Goal: Task Accomplishment & Management: Complete application form

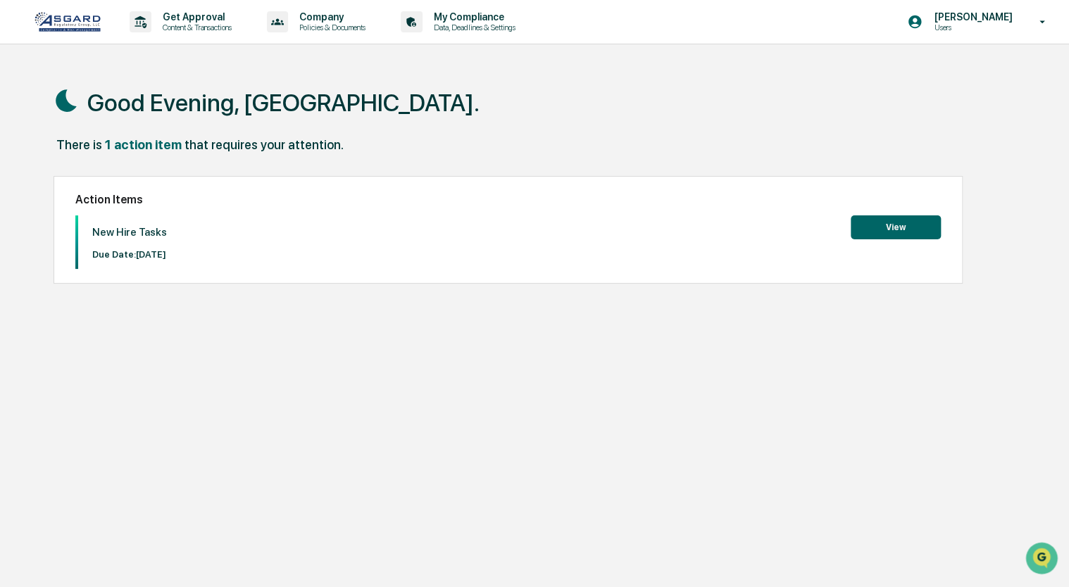
click at [890, 225] on button "View" at bounding box center [896, 228] width 90 height 24
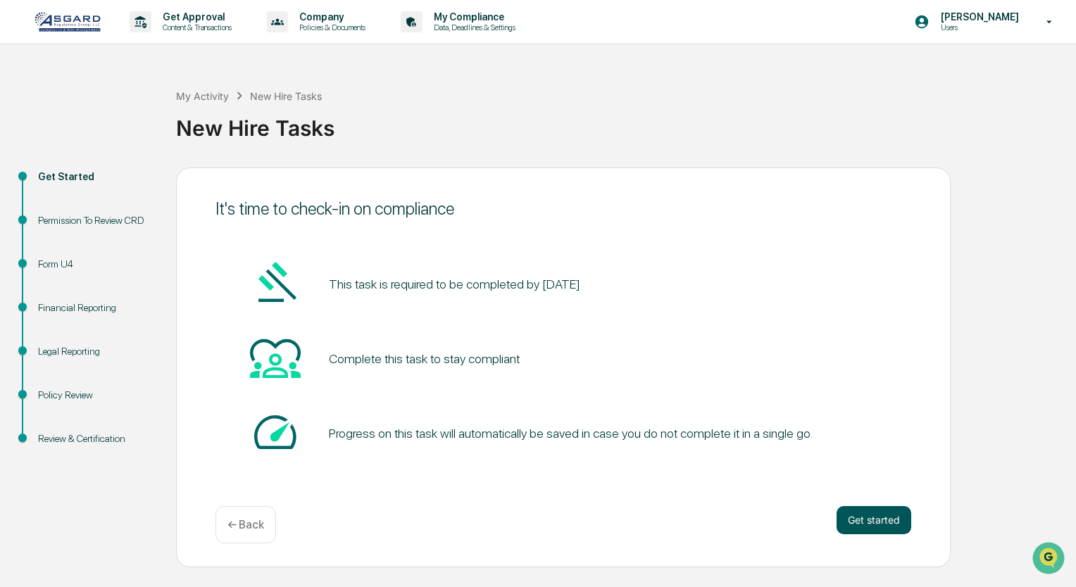
click at [854, 516] on button "Get started" at bounding box center [874, 520] width 75 height 28
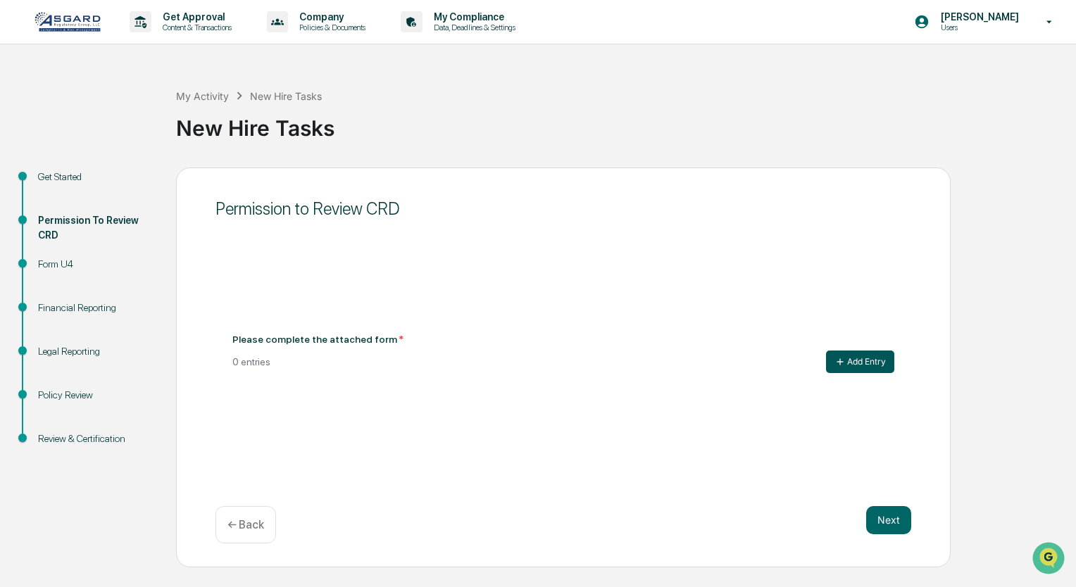
click at [874, 360] on button "Add Entry" at bounding box center [860, 362] width 68 height 23
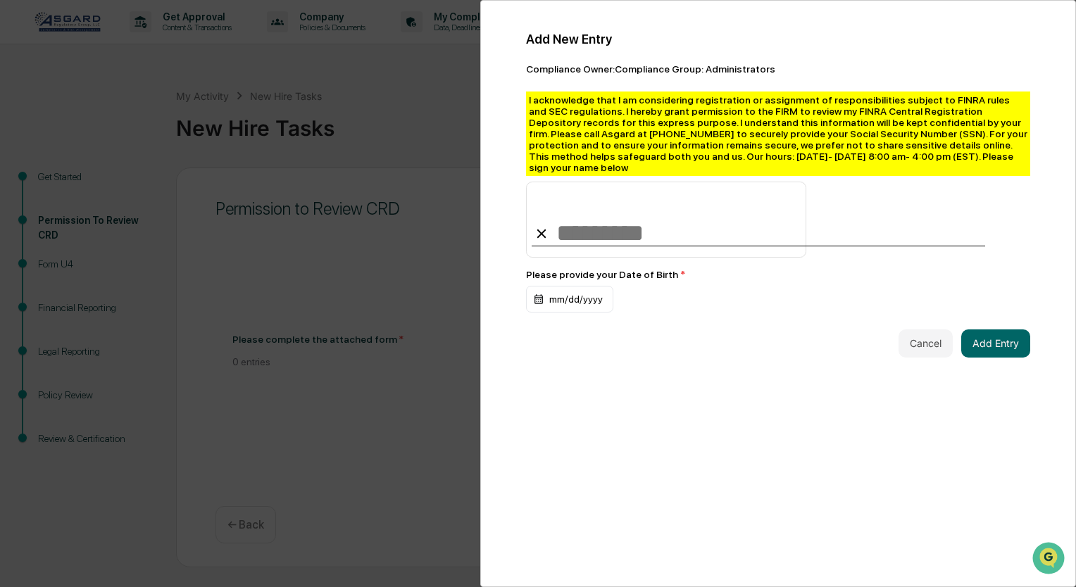
click at [657, 230] on input at bounding box center [666, 220] width 280 height 76
drag, startPoint x: 560, startPoint y: 224, endPoint x: 567, endPoint y: 230, distance: 9.0
click at [567, 230] on input at bounding box center [666, 220] width 280 height 76
type input "**********"
click at [575, 302] on div "mm/dd/yyyy" at bounding box center [569, 299] width 87 height 27
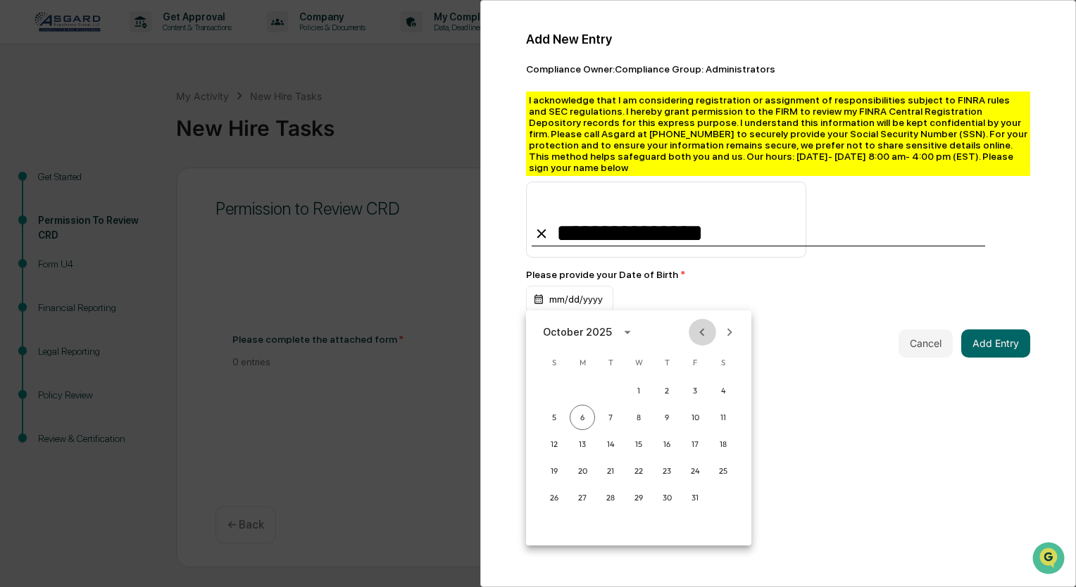
click at [706, 334] on icon "Previous month" at bounding box center [701, 332] width 15 height 15
click at [543, 284] on div at bounding box center [538, 293] width 1076 height 587
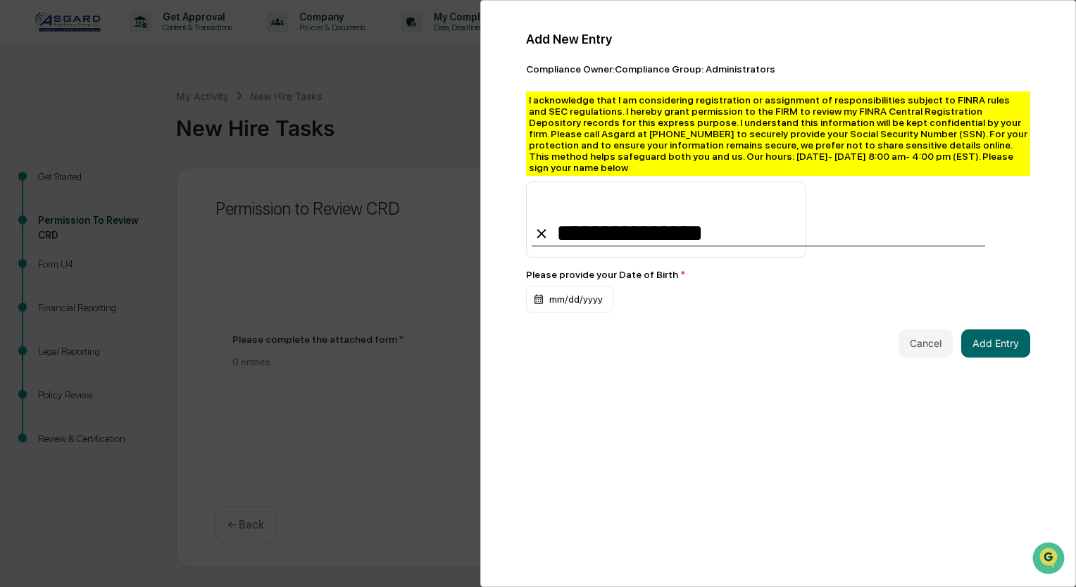
click at [556, 293] on div "mm/dd/yyyy" at bounding box center [569, 299] width 87 height 27
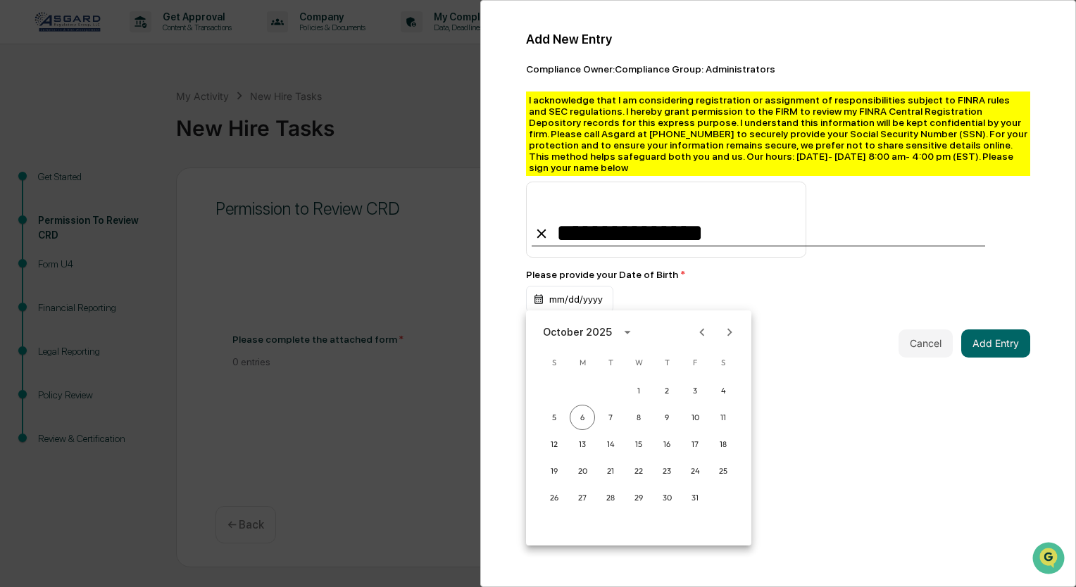
click at [556, 293] on div at bounding box center [538, 293] width 1076 height 587
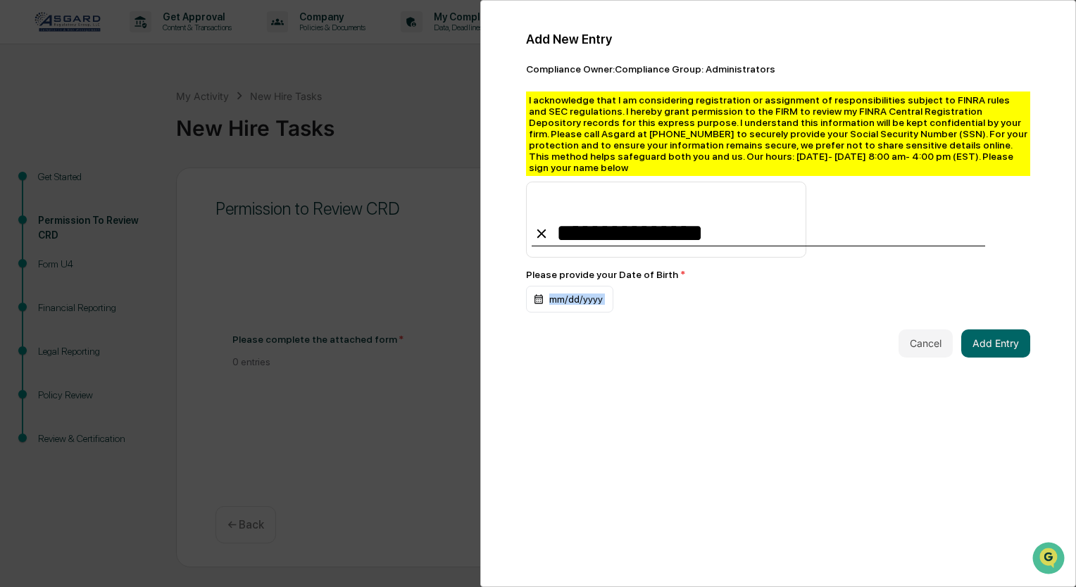
click at [556, 293] on div "mm/dd/yyyy" at bounding box center [569, 299] width 87 height 27
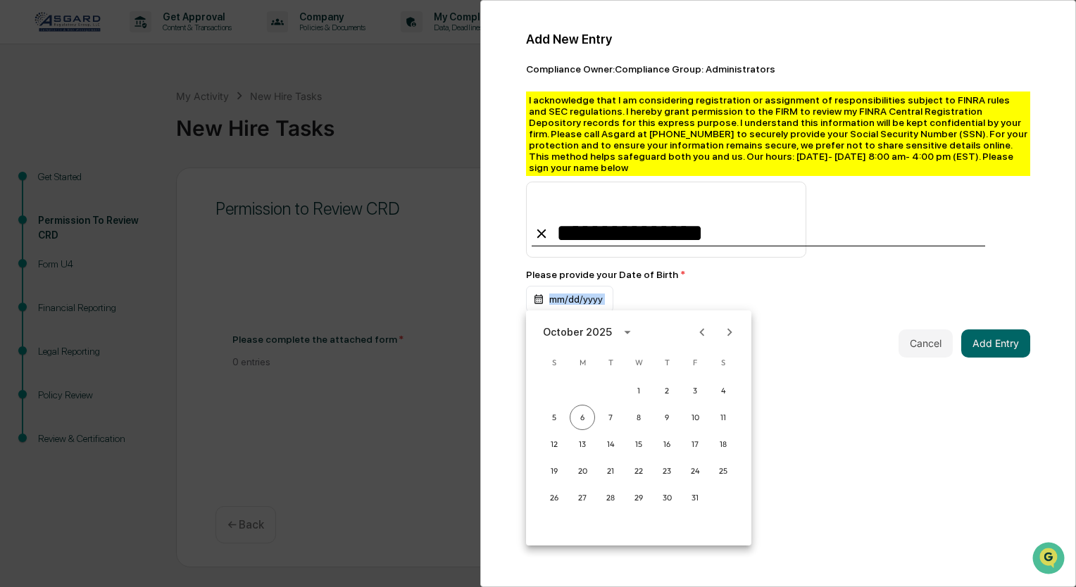
drag, startPoint x: 556, startPoint y: 293, endPoint x: 620, endPoint y: 332, distance: 74.3
click at [620, 332] on icon "calendar view is open, switch to year view" at bounding box center [627, 332] width 15 height 15
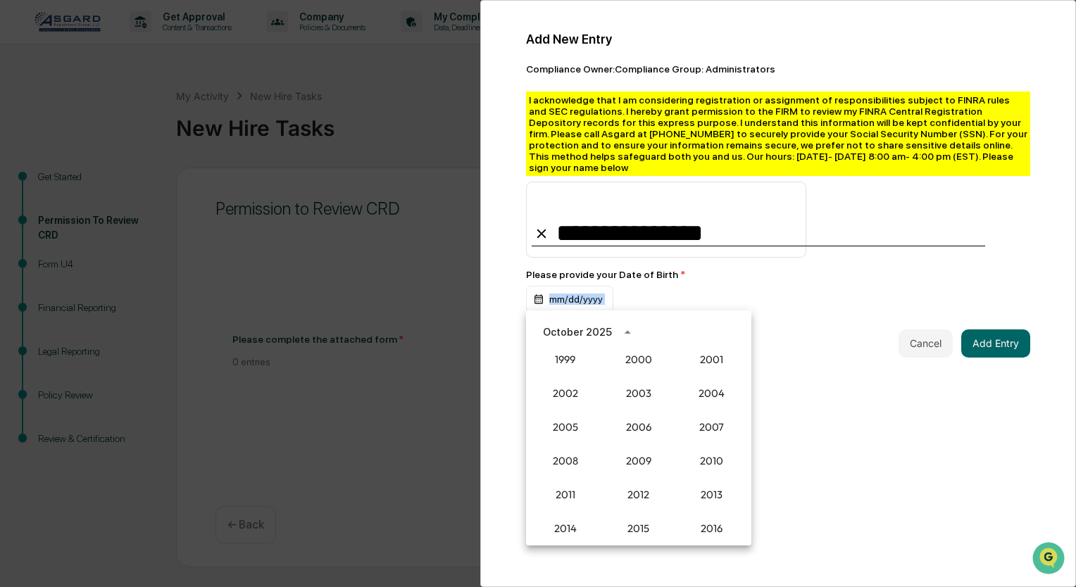
scroll to position [1107, 0]
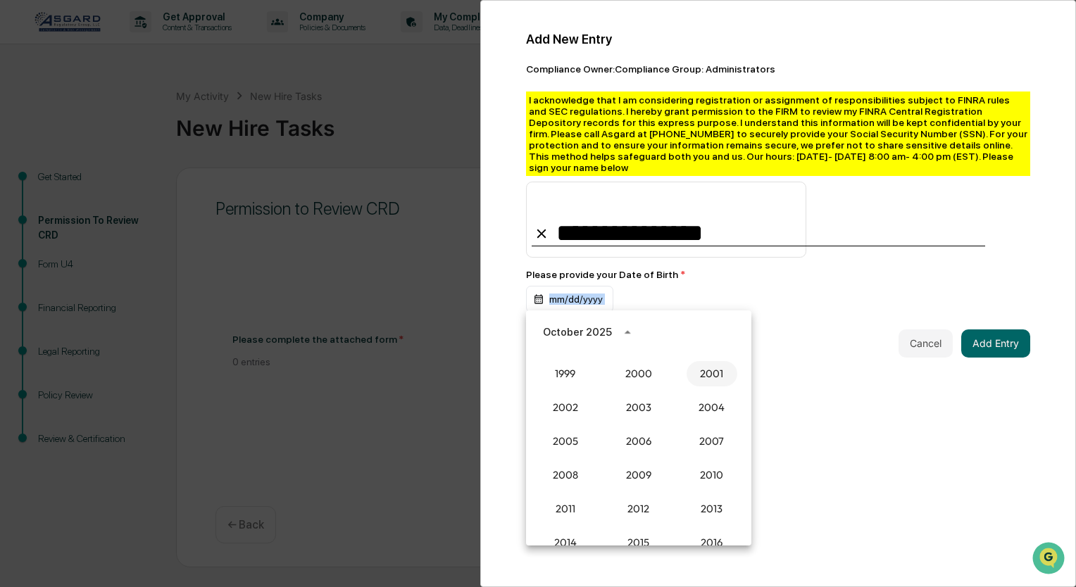
click at [707, 372] on button "2001" at bounding box center [712, 373] width 51 height 25
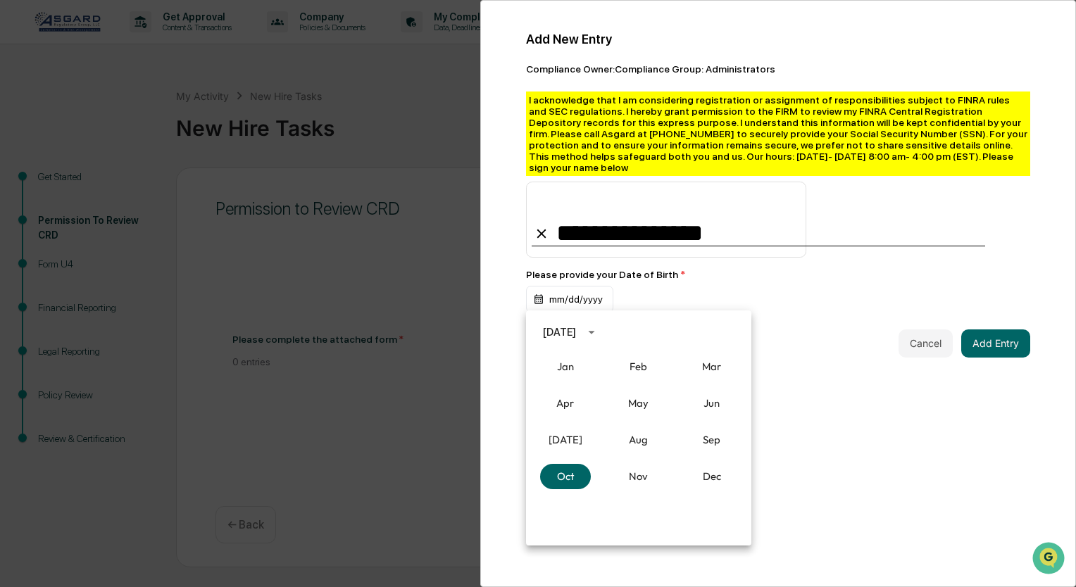
drag, startPoint x: 817, startPoint y: 351, endPoint x: 770, endPoint y: 359, distance: 47.2
click at [770, 359] on div at bounding box center [538, 293] width 1076 height 587
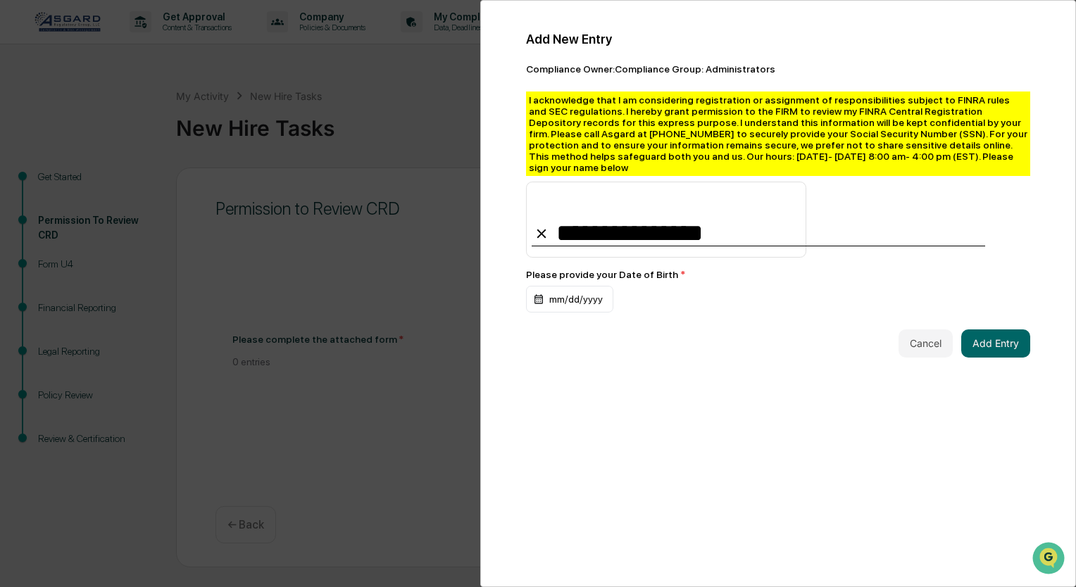
click at [557, 312] on div "**********" at bounding box center [778, 195] width 538 height 360
click at [577, 297] on div "mm/dd/yyyy" at bounding box center [569, 299] width 87 height 27
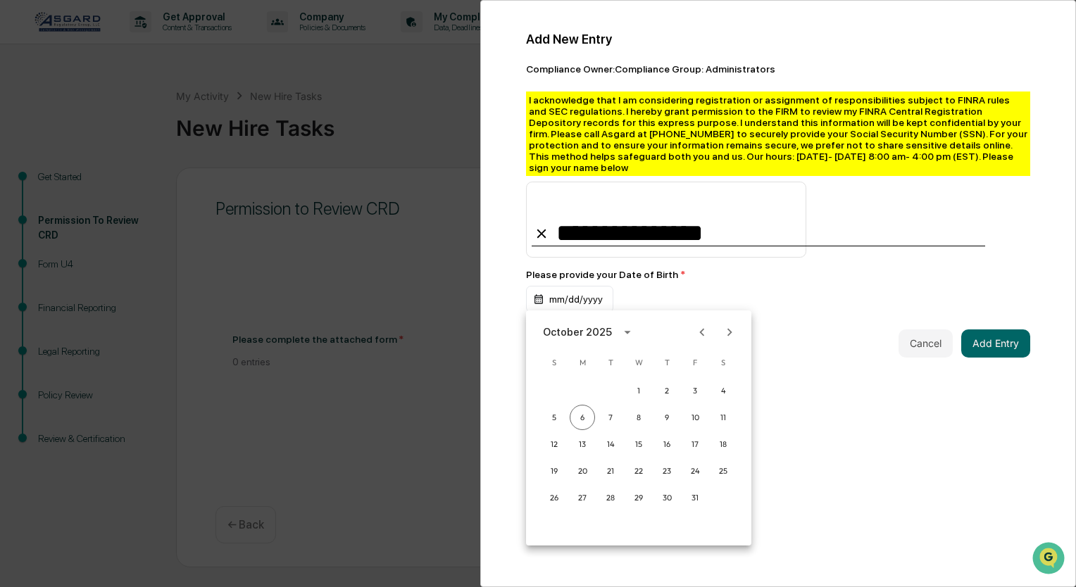
click at [399, 320] on div at bounding box center [538, 293] width 1076 height 587
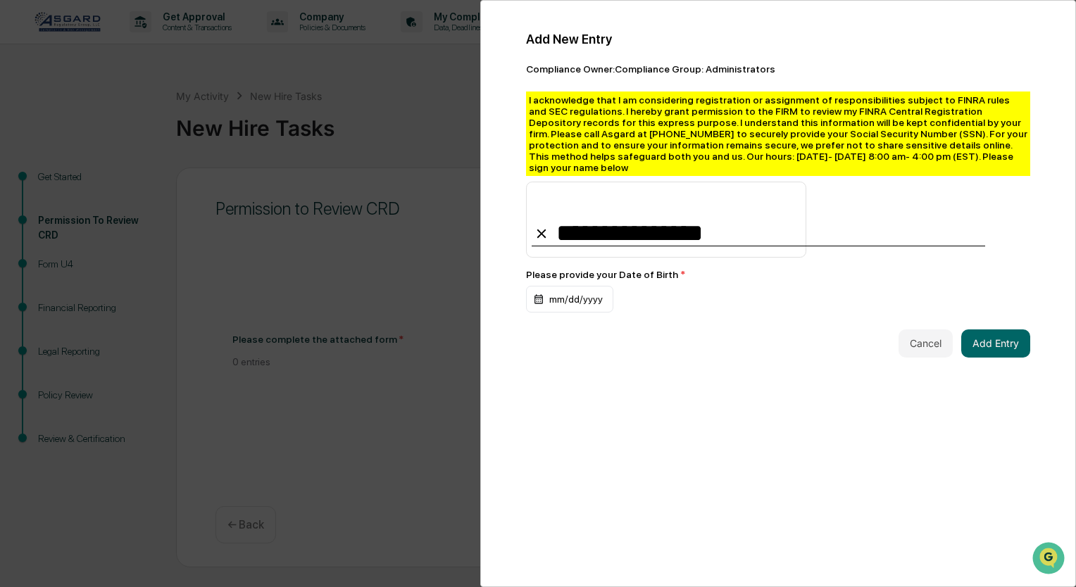
click at [612, 540] on div "**********" at bounding box center [778, 293] width 596 height 587
click at [676, 225] on input "**********" at bounding box center [666, 220] width 280 height 76
